Goal: Task Accomplishment & Management: Manage account settings

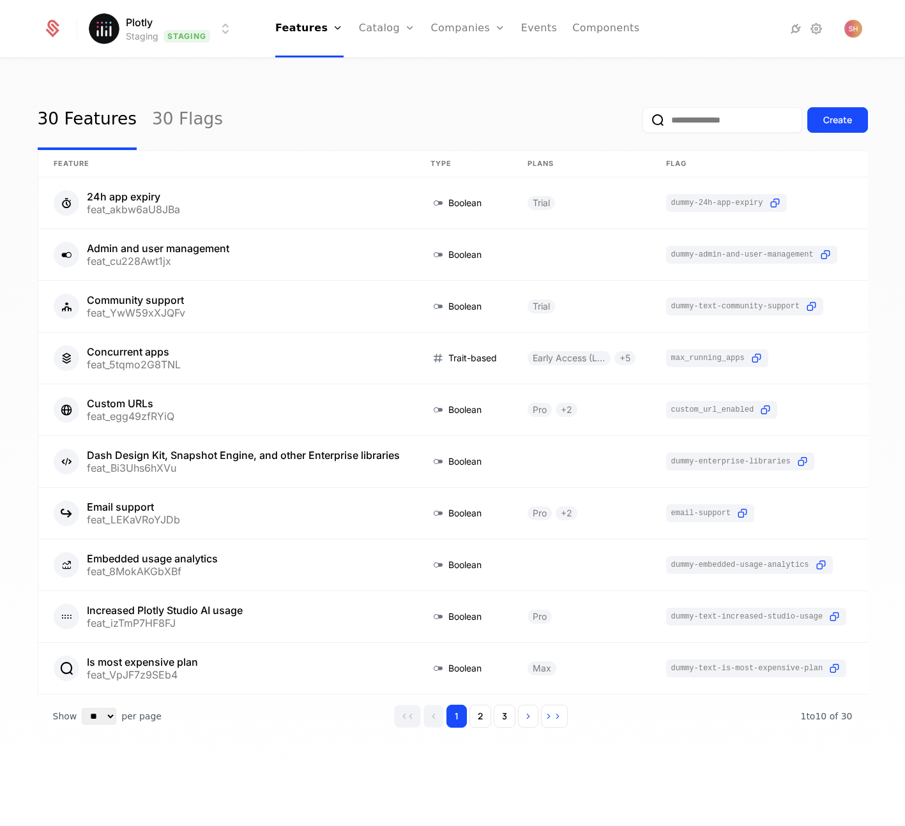
click at [222, 29] on html "Plotly Staging Staging Features Features Flags Catalog Plans Add Ons Credits Co…" at bounding box center [452, 413] width 905 height 826
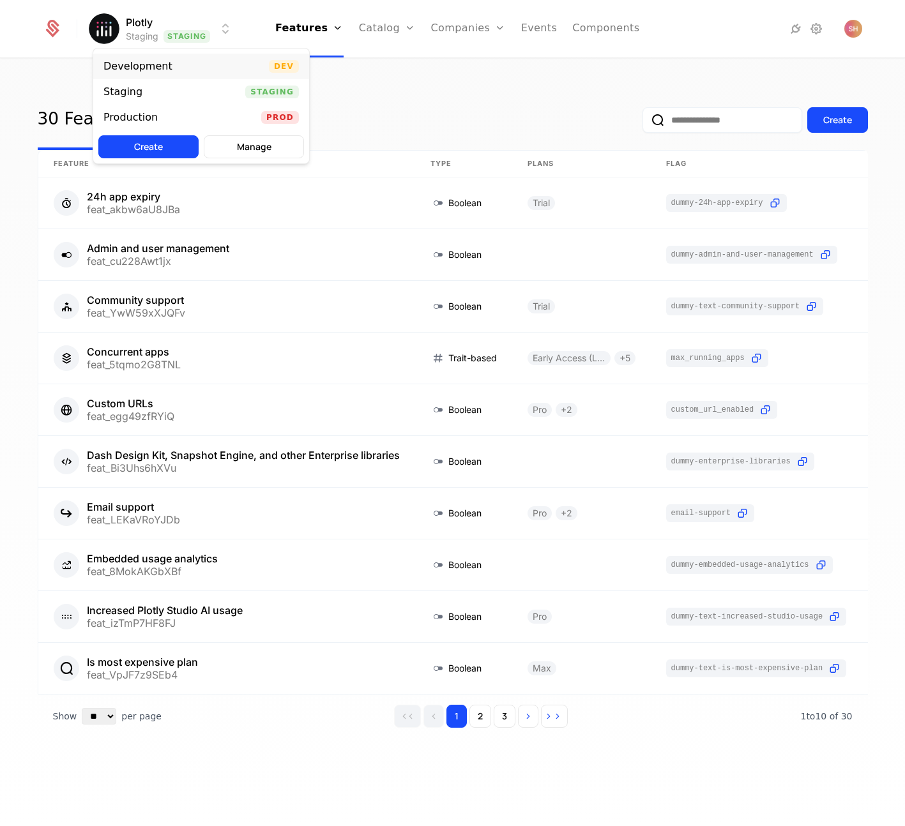
click at [204, 69] on div "Development Dev" at bounding box center [201, 67] width 216 height 26
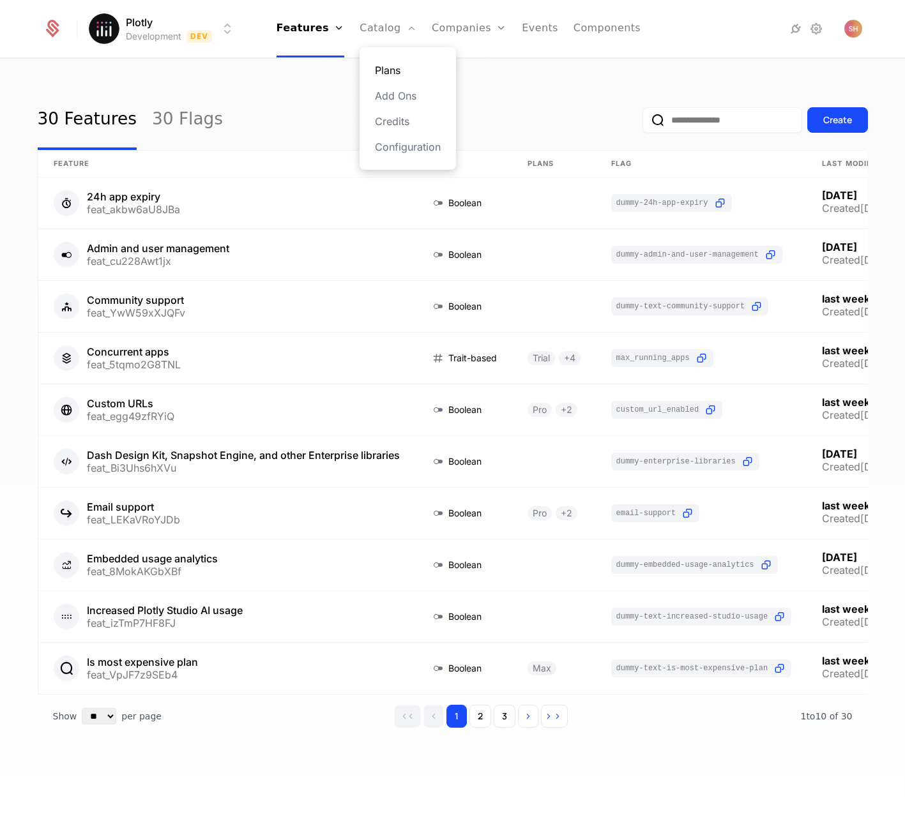
click at [405, 64] on link "Plans" at bounding box center [408, 70] width 66 height 15
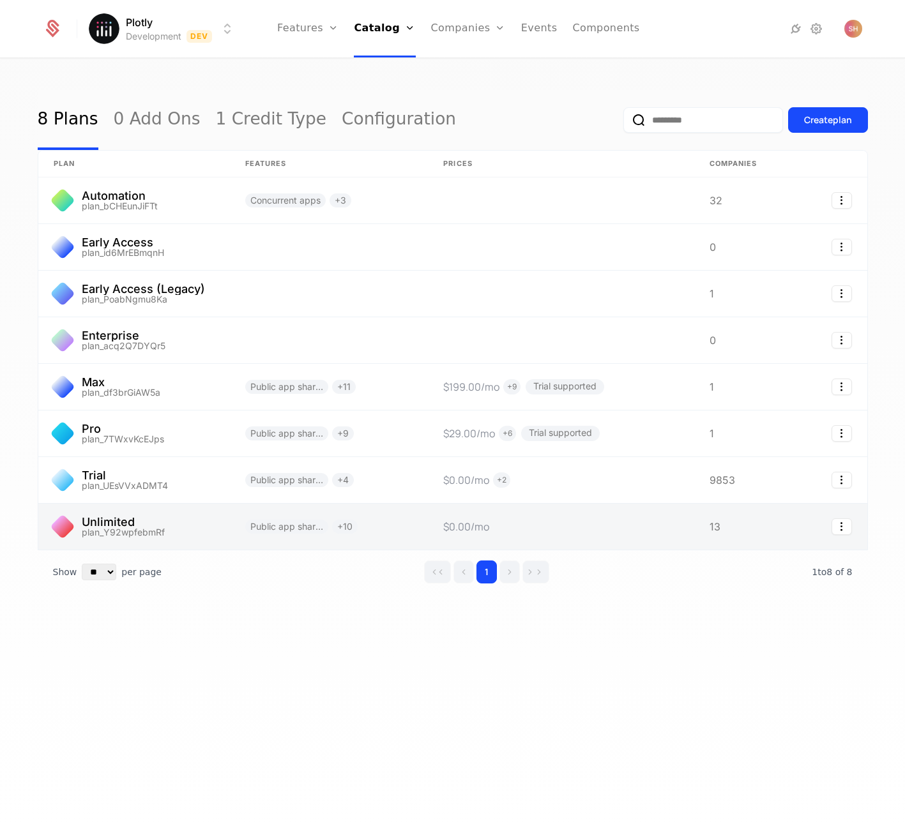
click at [128, 525] on link at bounding box center [133, 527] width 191 height 46
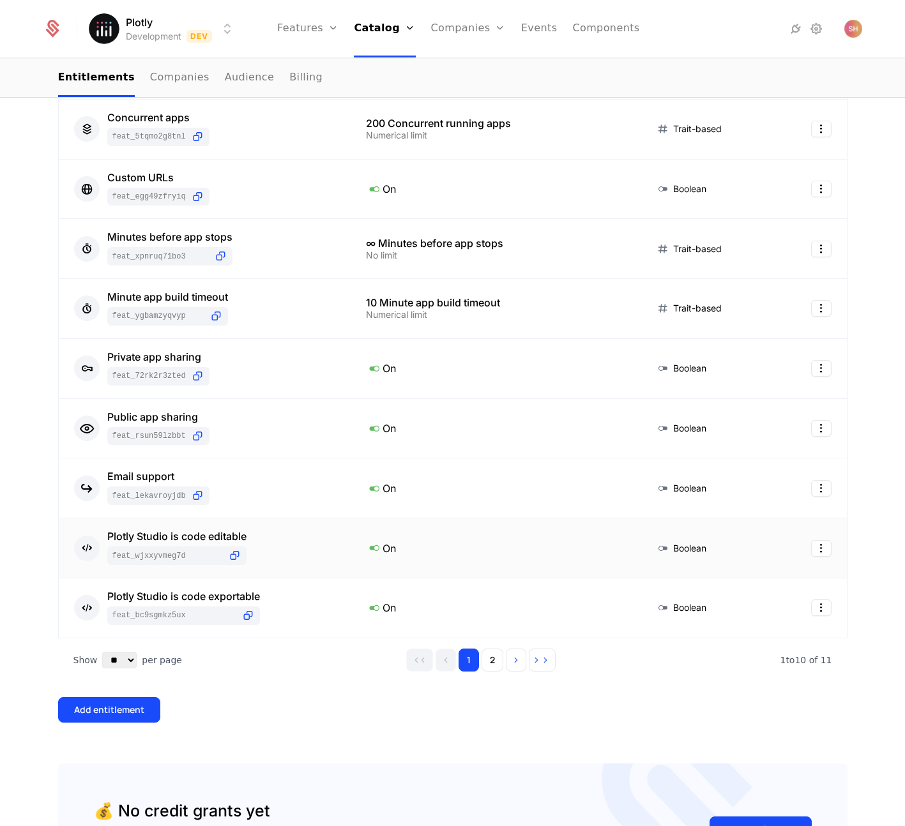
scroll to position [294, 0]
click at [493, 657] on button "2" at bounding box center [492, 659] width 22 height 23
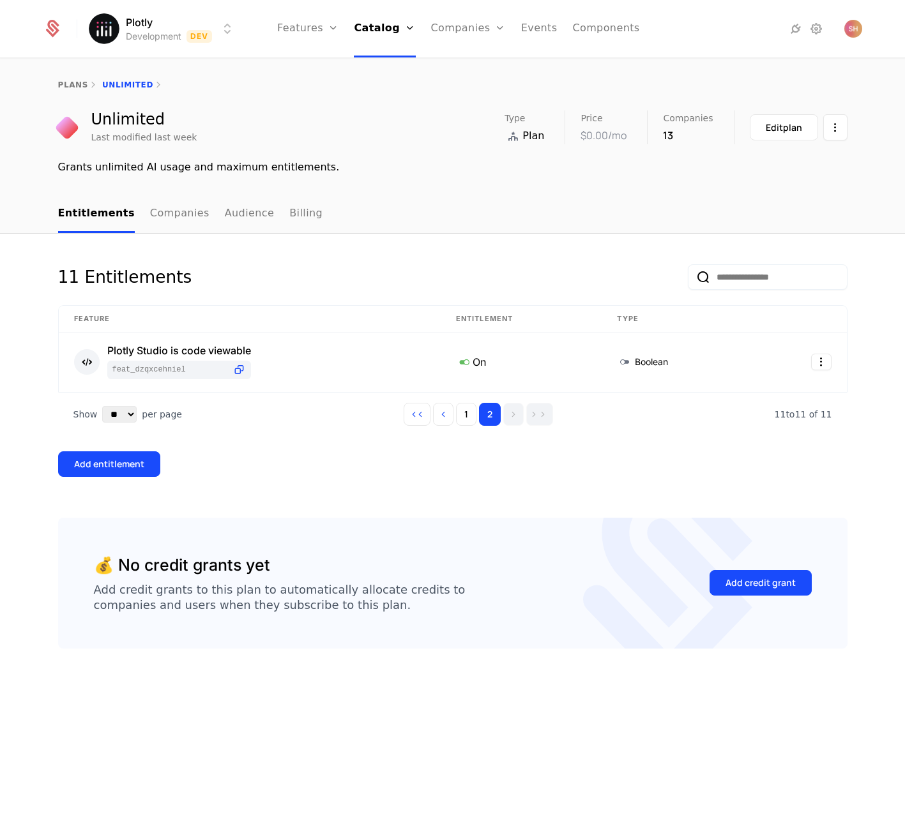
scroll to position [0, 0]
click at [468, 412] on button "1" at bounding box center [466, 414] width 20 height 23
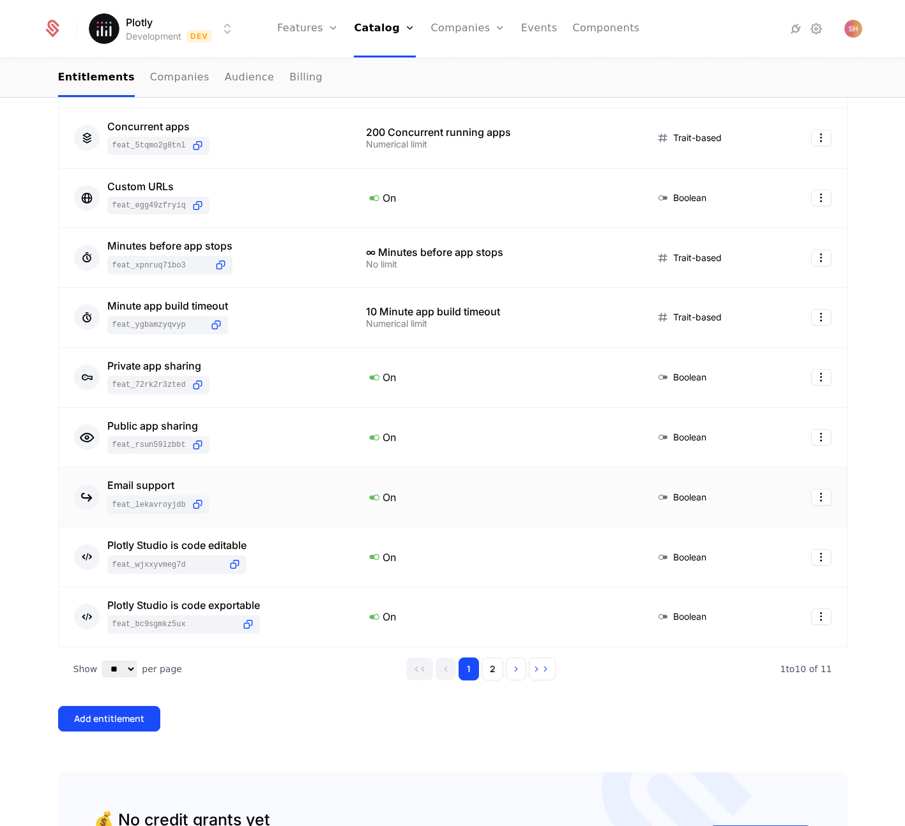
scroll to position [269, 0]
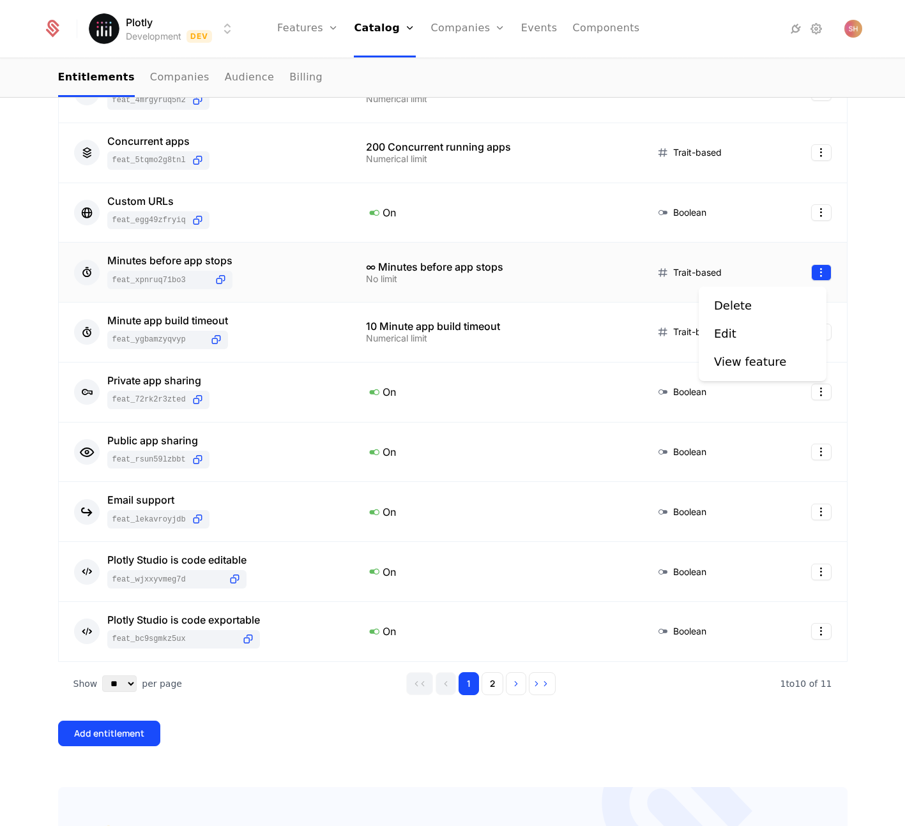
click at [822, 269] on html "Plotly Development Dev Features Features Flags Catalog Plans Add Ons Credits Co…" at bounding box center [452, 413] width 905 height 826
click at [747, 333] on div "Edit" at bounding box center [762, 334] width 97 height 18
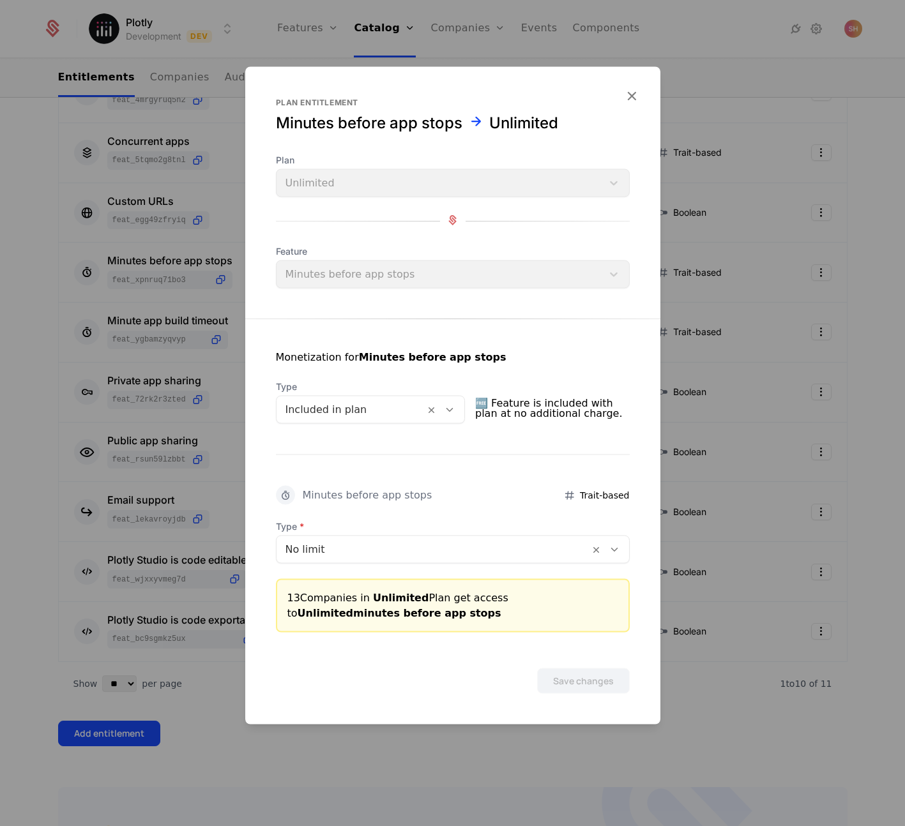
click at [568, 549] on div at bounding box center [432, 550] width 295 height 18
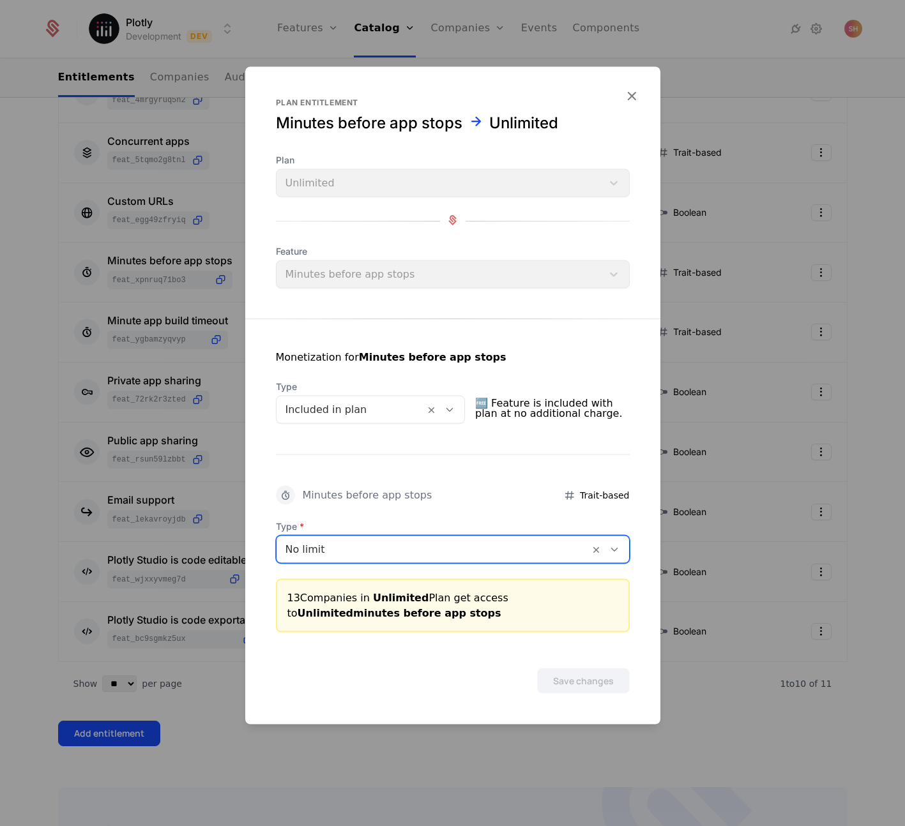
click at [537, 555] on div at bounding box center [432, 550] width 295 height 18
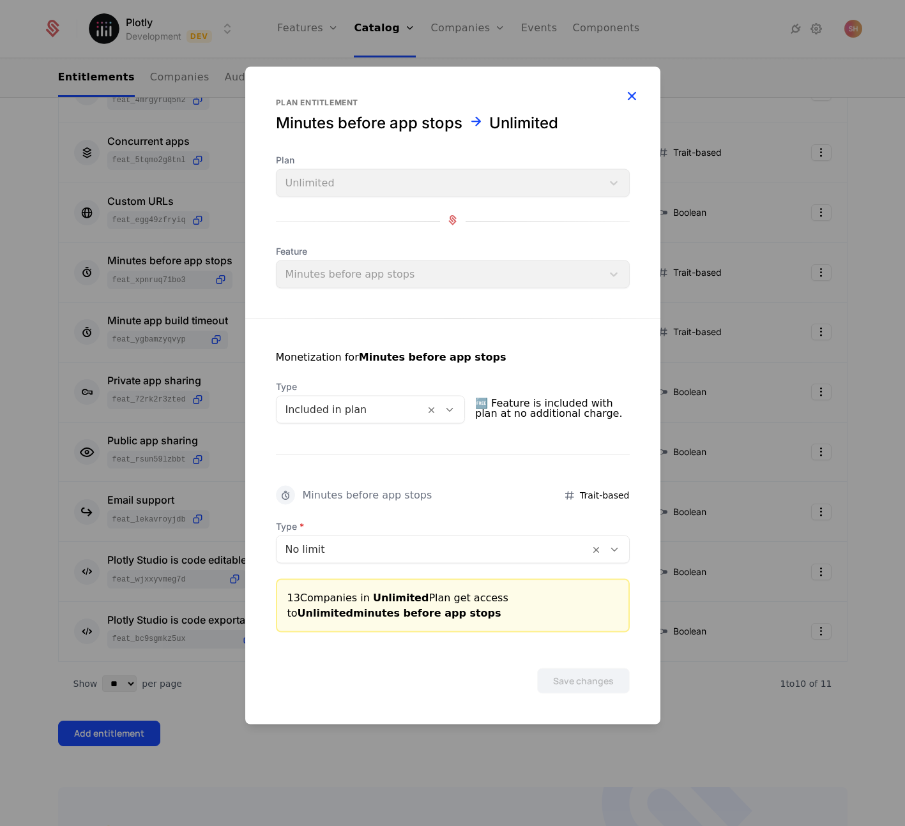
click at [633, 88] on icon "button" at bounding box center [631, 95] width 17 height 17
